Goal: Book appointment/travel/reservation

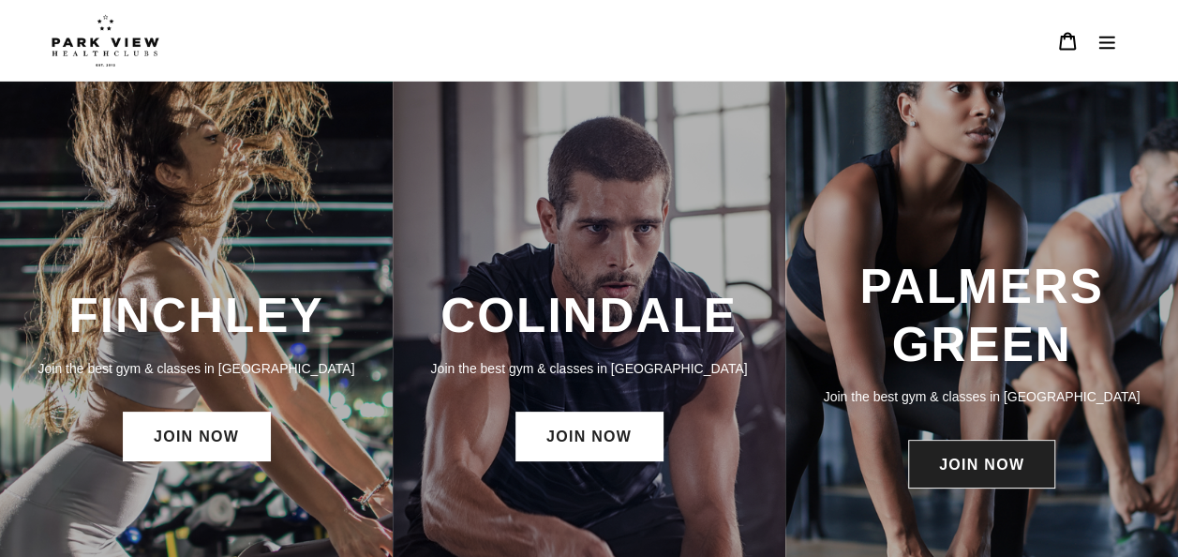
click at [999, 472] on link "JOIN NOW" at bounding box center [981, 464] width 147 height 49
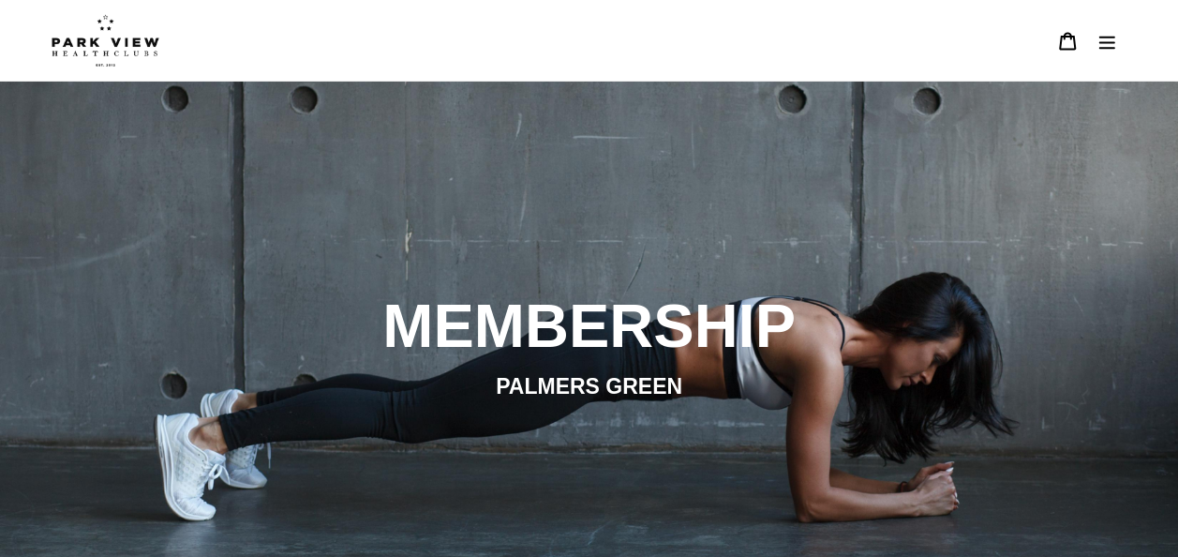
click at [1108, 32] on icon "Menu" at bounding box center [1107, 41] width 19 height 19
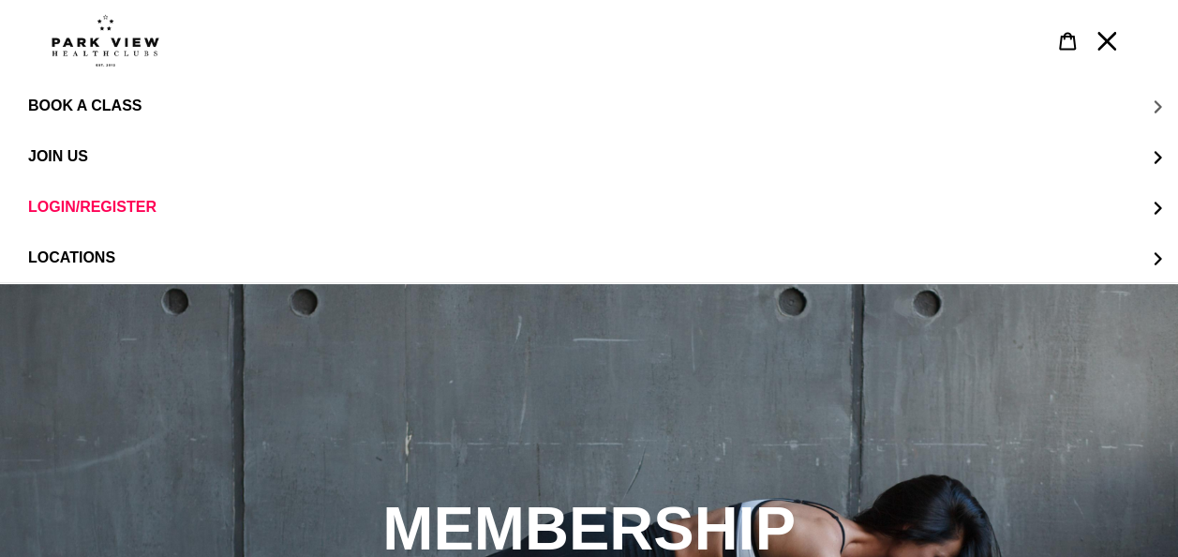
click at [134, 98] on span "BOOK A CLASS" at bounding box center [84, 106] width 113 height 17
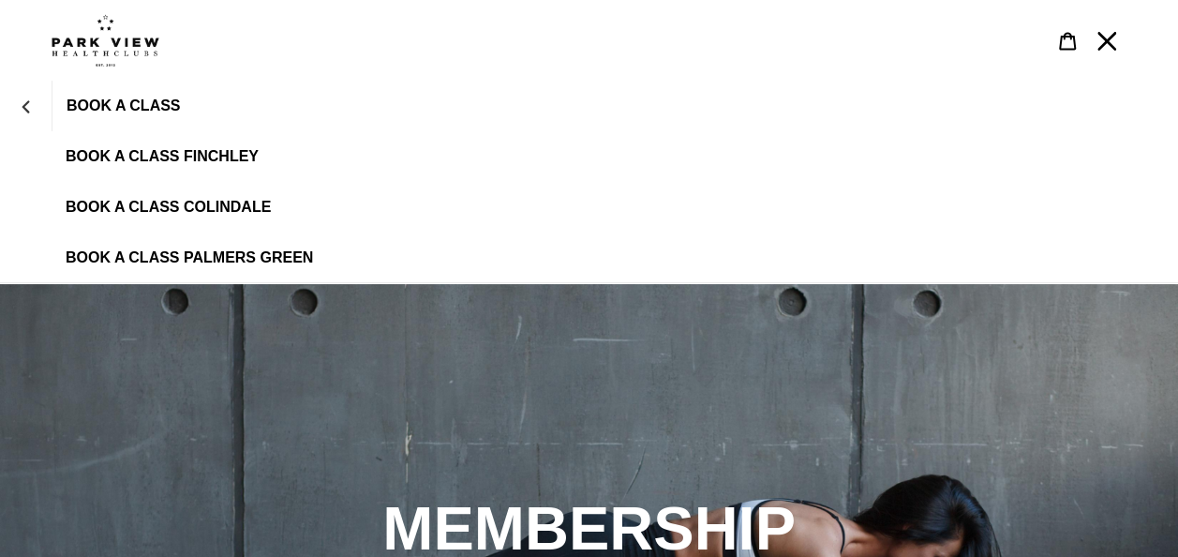
click at [150, 255] on span "BOOK A CLASS PALMERS GREEN" at bounding box center [190, 257] width 248 height 17
